Goal: Transaction & Acquisition: Purchase product/service

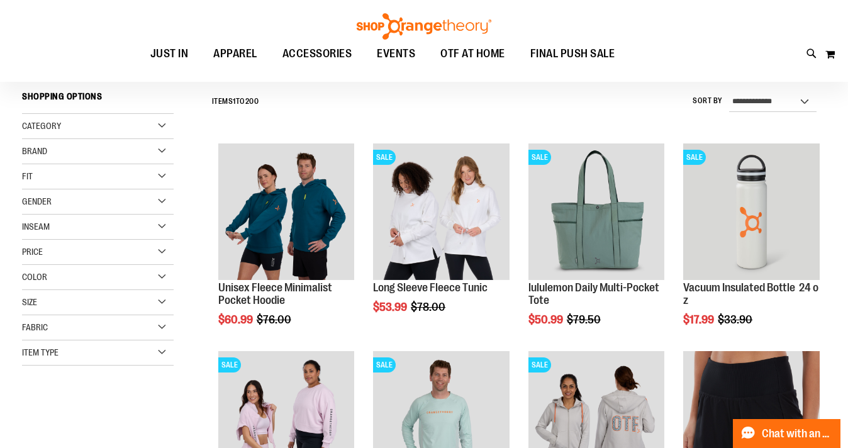
scroll to position [113, 0]
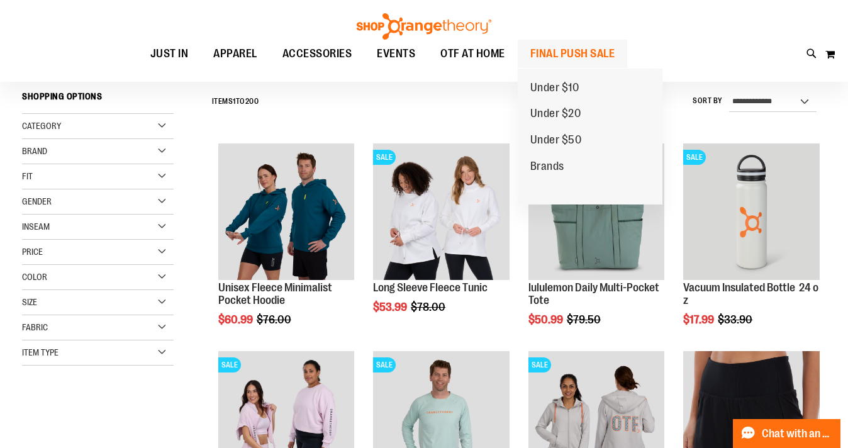
click at [554, 50] on span "FINAL PUSH SALE" at bounding box center [572, 54] width 85 height 28
click at [567, 57] on span "FINAL PUSH SALE" at bounding box center [572, 54] width 85 height 28
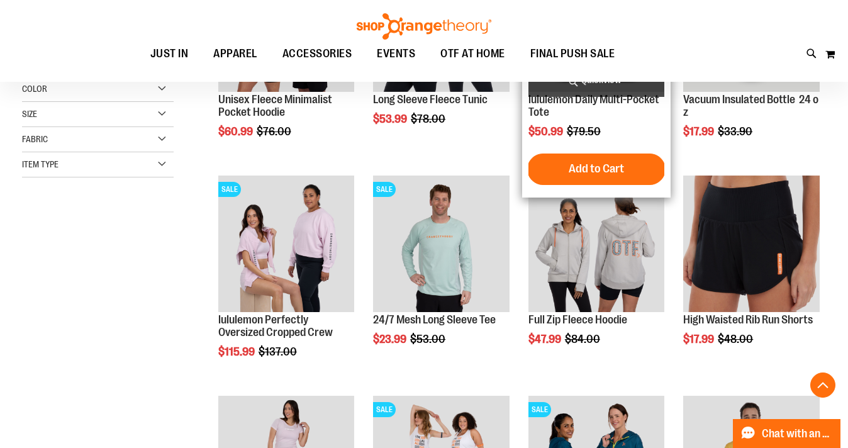
scroll to position [301, 0]
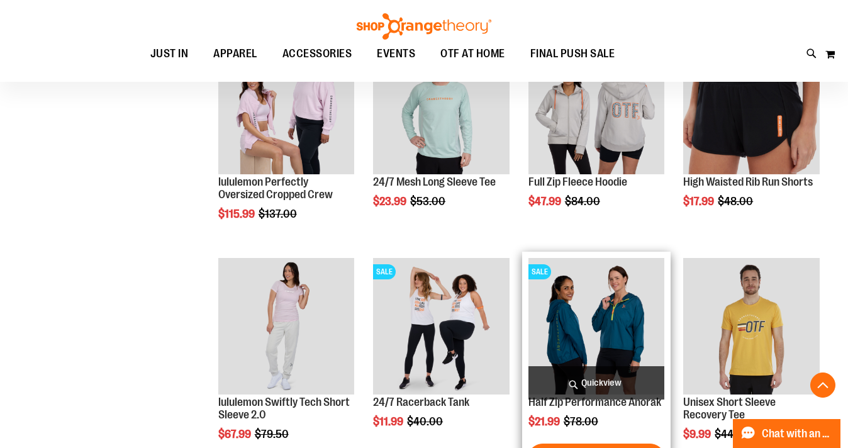
scroll to position [407, 0]
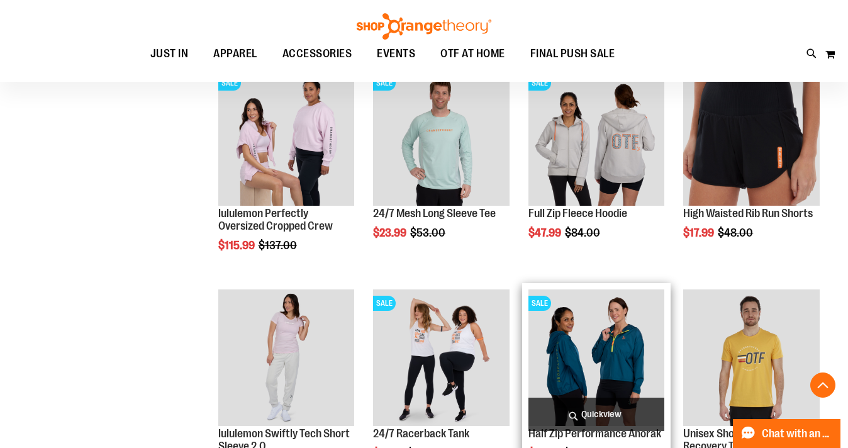
scroll to position [406, 1]
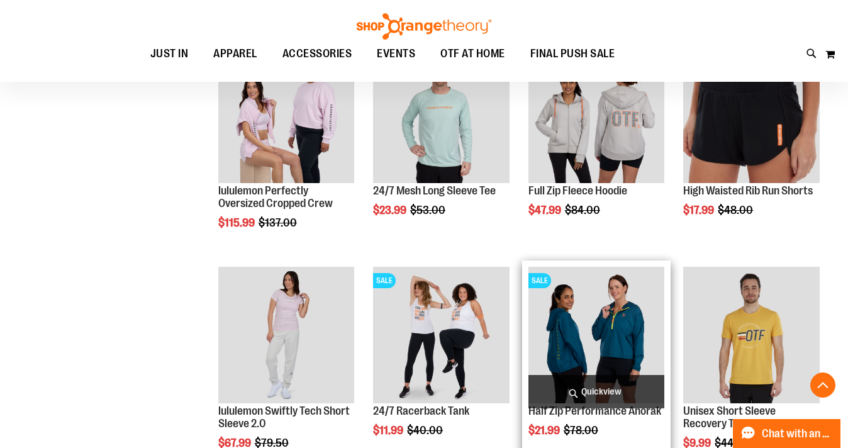
scroll to position [564, 1]
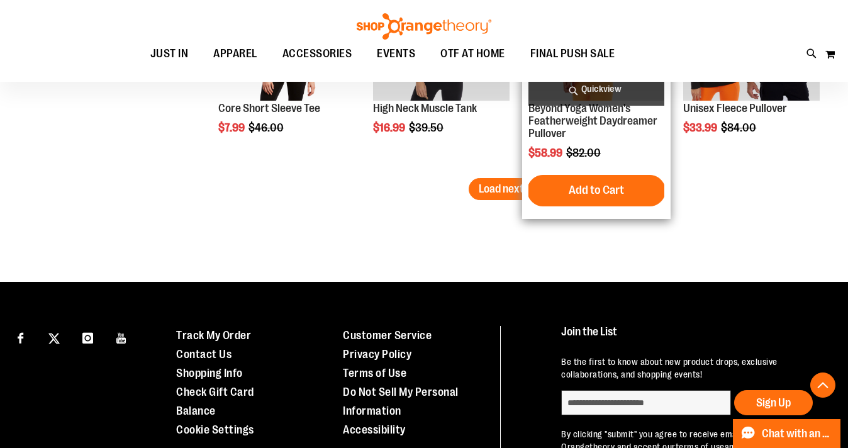
scroll to position [2053, 0]
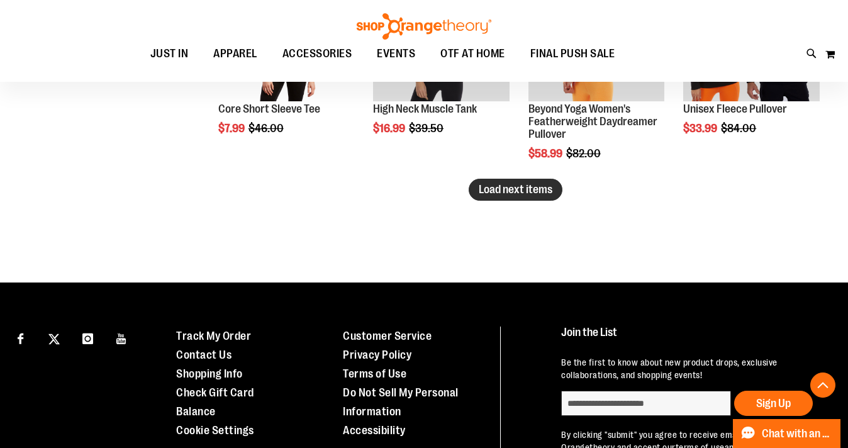
click at [528, 191] on span "Load next items" at bounding box center [516, 189] width 74 height 13
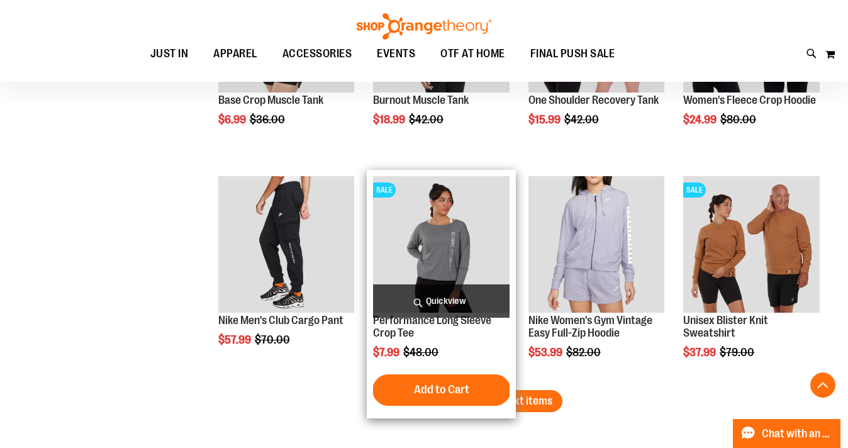
scroll to position [2631, 0]
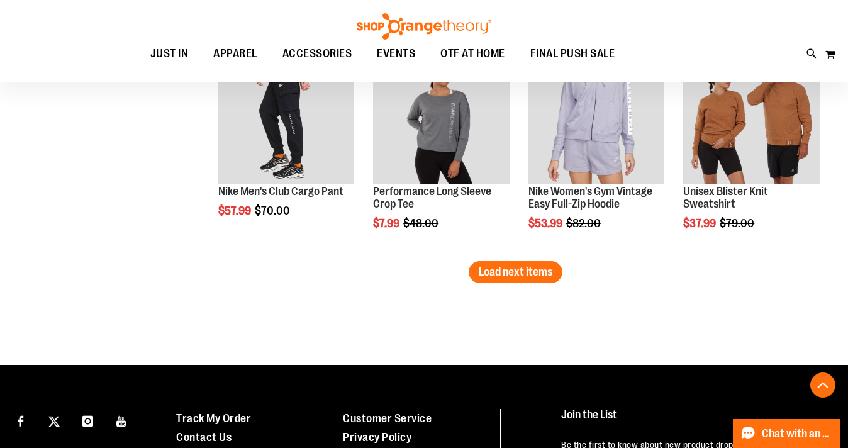
click at [523, 278] on span "Load next items" at bounding box center [516, 271] width 74 height 13
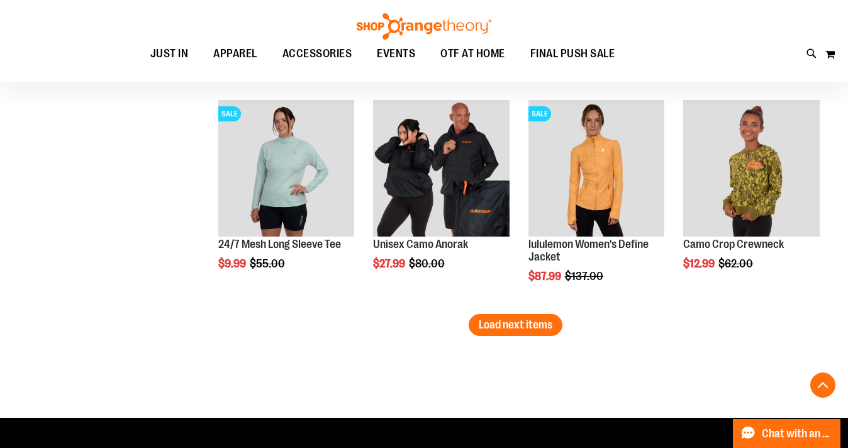
scroll to position [3240, 0]
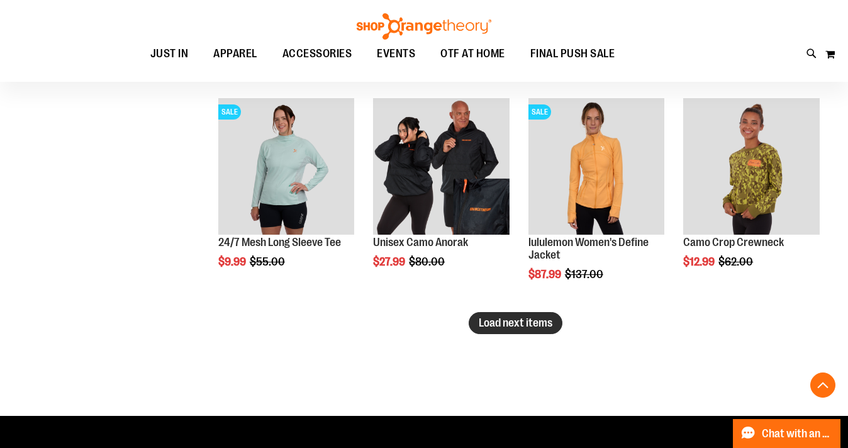
click at [494, 318] on span "Load next items" at bounding box center [516, 322] width 74 height 13
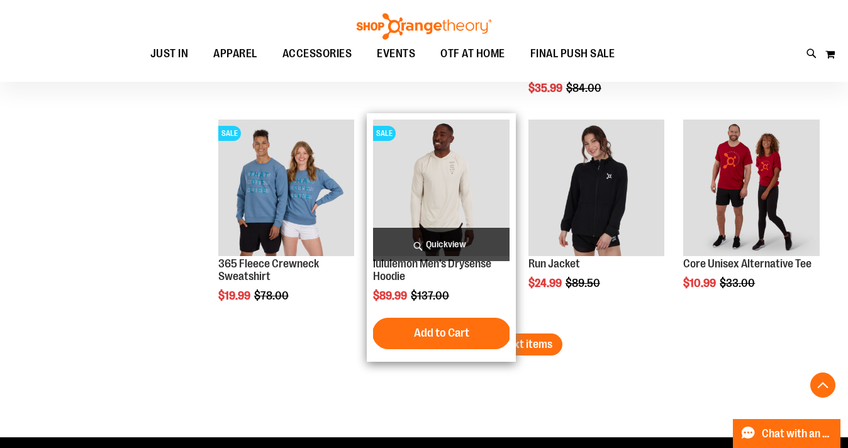
scroll to position [3927, 0]
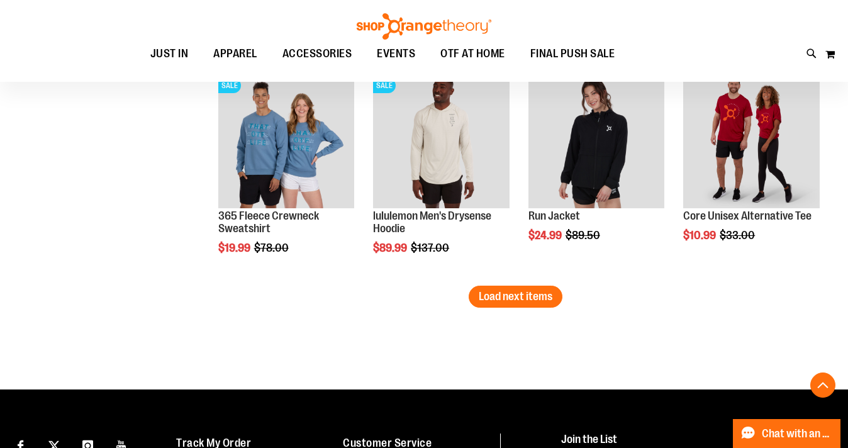
click at [522, 300] on span "Load next items" at bounding box center [516, 296] width 74 height 13
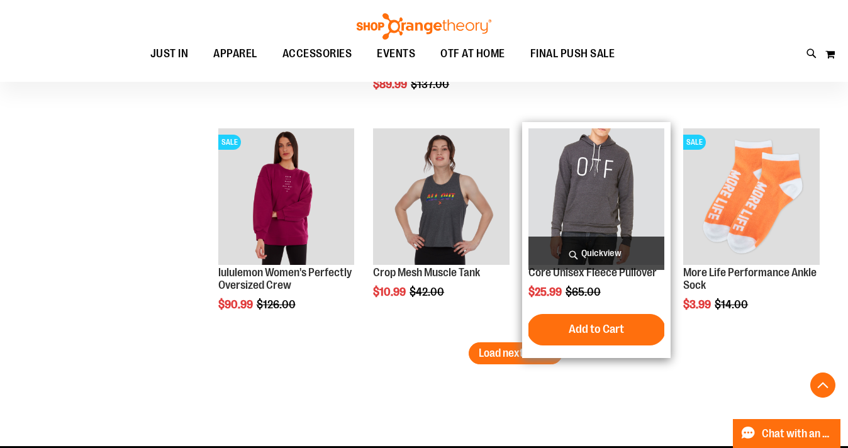
scroll to position [4541, 0]
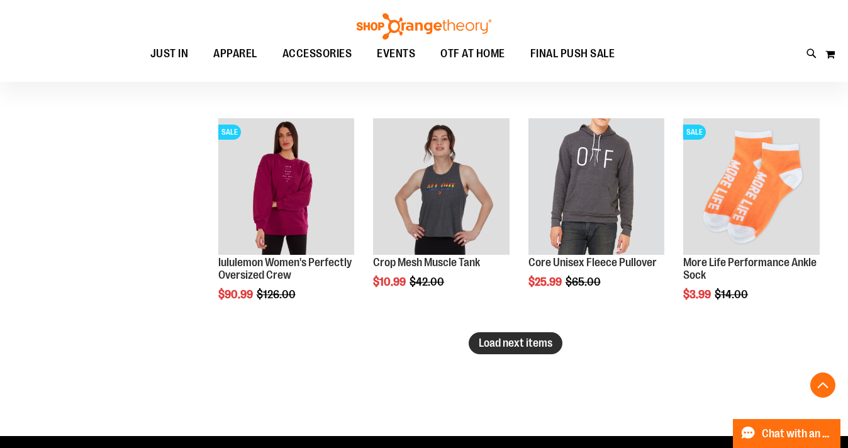
click at [532, 344] on span "Load next items" at bounding box center [516, 343] width 74 height 13
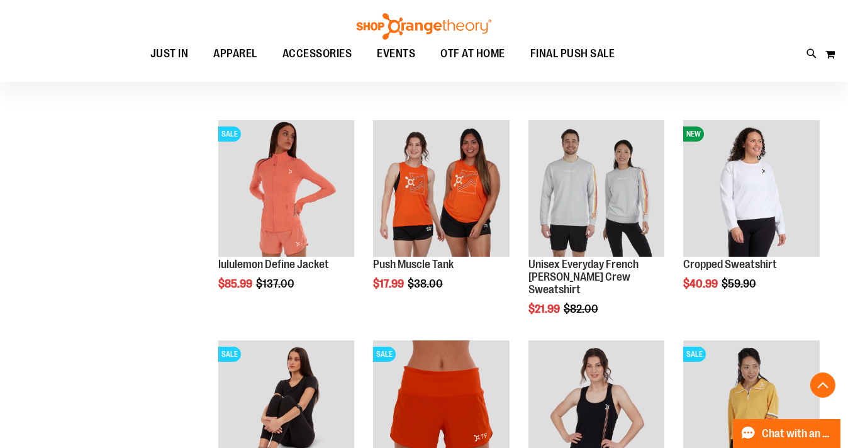
scroll to position [4979, 0]
